Goal: Entertainment & Leisure: Consume media (video, audio)

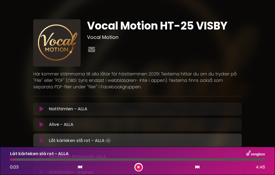
click at [139, 171] on button at bounding box center [138, 167] width 7 height 7
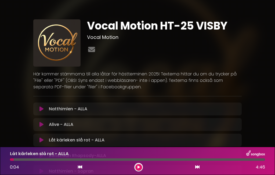
click at [137, 169] on icon at bounding box center [138, 167] width 3 height 3
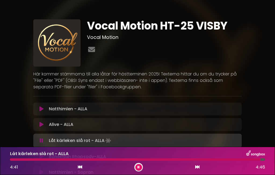
click at [41, 125] on icon at bounding box center [41, 124] width 4 height 5
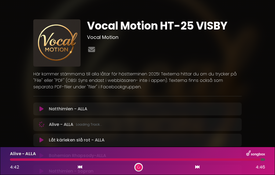
click at [40, 143] on div "Låt kärleken slå rot - ALLA Loading Track... Your Feedback" at bounding box center [137, 140] width 208 height 13
click at [43, 144] on div "Låt kärleken slå rot - ALLA Loading Track... Your Feedback" at bounding box center [137, 140] width 208 height 13
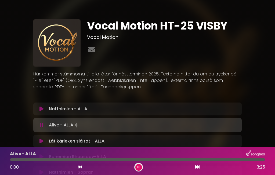
click at [42, 142] on icon at bounding box center [41, 141] width 4 height 6
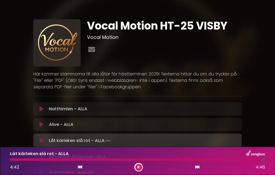
click at [42, 125] on icon at bounding box center [41, 125] width 4 height 6
click at [38, 108] on button at bounding box center [42, 108] width 10 height 5
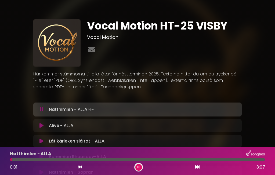
click at [40, 141] on icon at bounding box center [41, 141] width 5 height 6
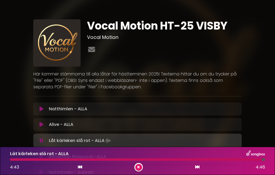
click at [41, 124] on icon at bounding box center [41, 125] width 4 height 6
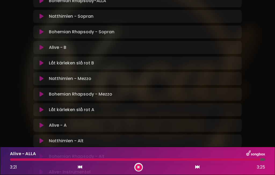
scroll to position [158, 0]
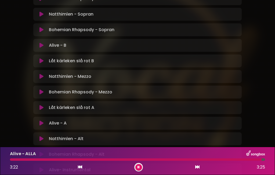
click at [58, 126] on p "Alive - A Loading Track..." at bounding box center [58, 123] width 18 height 6
click at [41, 126] on icon at bounding box center [41, 123] width 4 height 5
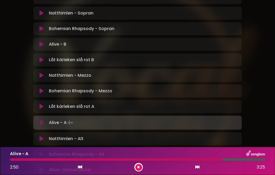
click at [142, 171] on button at bounding box center [138, 167] width 7 height 7
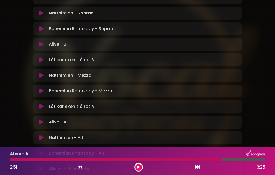
click at [223, 161] on div at bounding box center [137, 159] width 255 height 2
click at [229, 161] on div at bounding box center [137, 159] width 255 height 2
click at [221, 161] on div at bounding box center [116, 159] width 212 height 2
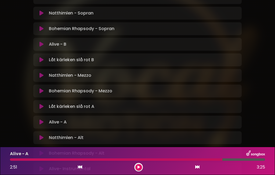
click at [79, 171] on button at bounding box center [80, 167] width 5 height 7
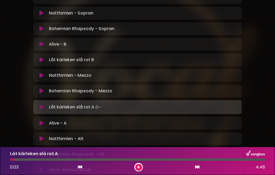
click at [194, 172] on div "0:03 4:46" at bounding box center [138, 167] width 262 height 9
click at [199, 171] on button at bounding box center [197, 167] width 5 height 7
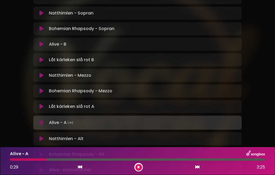
click at [139, 164] on button at bounding box center [138, 167] width 7 height 7
